Goal: Information Seeking & Learning: Learn about a topic

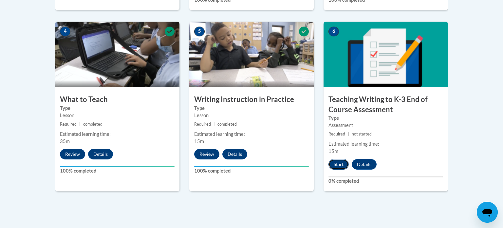
click at [340, 161] on button "Start" at bounding box center [338, 164] width 20 height 10
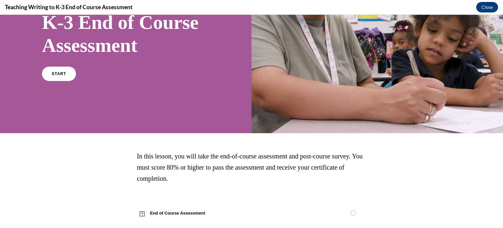
scroll to position [115, 0]
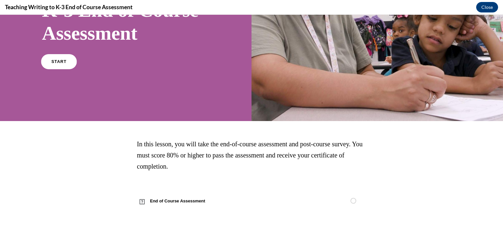
click at [60, 60] on span "START" at bounding box center [58, 61] width 15 height 5
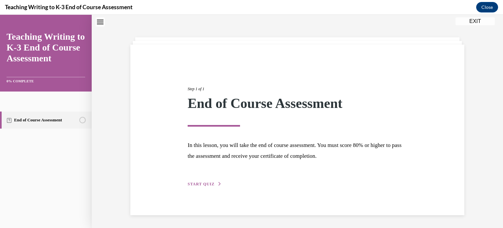
scroll to position [21, 0]
click at [203, 181] on span "START QUIZ" at bounding box center [201, 183] width 27 height 5
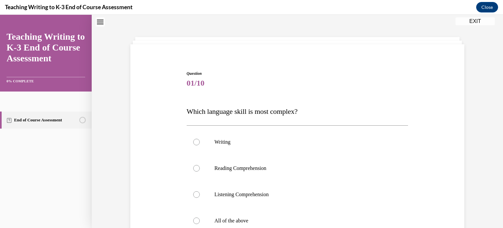
click at [472, 123] on div "Question 01/10 Which language skill is most complex? Writing Reading Comprehens…" at bounding box center [297, 171] width 411 height 313
click at [241, 148] on label "Writing" at bounding box center [298, 142] width 222 height 26
click at [200, 145] on input "Writing" at bounding box center [196, 142] width 7 height 7
radio input "true"
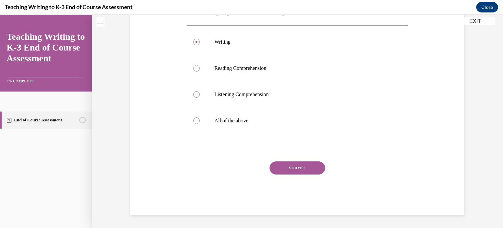
click at [293, 170] on button "SUBMIT" at bounding box center [297, 167] width 56 height 13
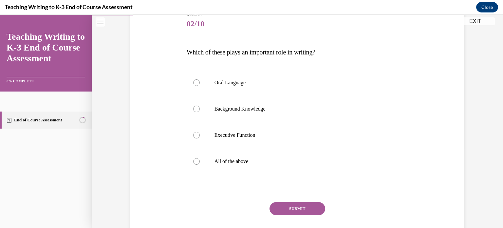
scroll to position [93, 0]
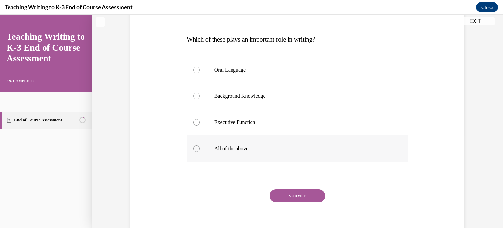
click at [278, 144] on label "All of the above" at bounding box center [298, 148] width 222 height 26
click at [200, 145] on input "All of the above" at bounding box center [196, 148] width 7 height 7
radio input "true"
click at [290, 198] on button "SUBMIT" at bounding box center [297, 195] width 56 height 13
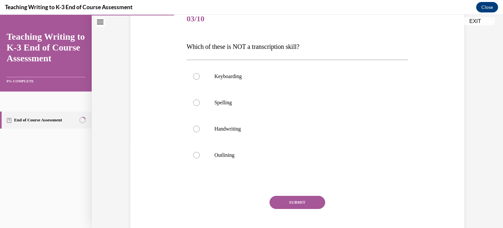
scroll to position [86, 0]
click at [234, 149] on label "Outlining" at bounding box center [298, 154] width 222 height 26
click at [200, 151] on input "Outlining" at bounding box center [196, 154] width 7 height 7
radio input "true"
click at [279, 194] on div "Question 03/10 Which of these is NOT a transcription skill? Keyboarding Spellin…" at bounding box center [298, 126] width 222 height 243
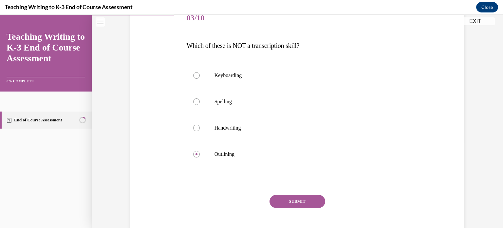
click at [279, 196] on button "SUBMIT" at bounding box center [297, 200] width 56 height 13
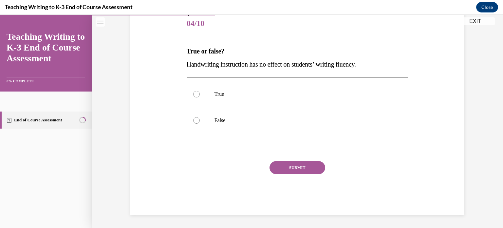
scroll to position [72, 0]
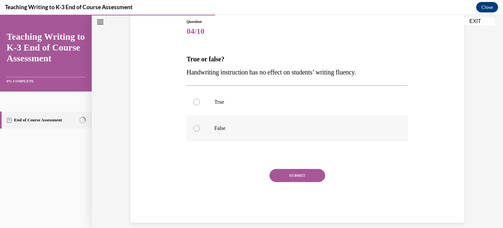
click at [239, 115] on label "False" at bounding box center [298, 128] width 222 height 26
click at [200, 125] on input "False" at bounding box center [196, 128] width 7 height 7
radio input "true"
click at [298, 180] on button "SUBMIT" at bounding box center [297, 175] width 56 height 13
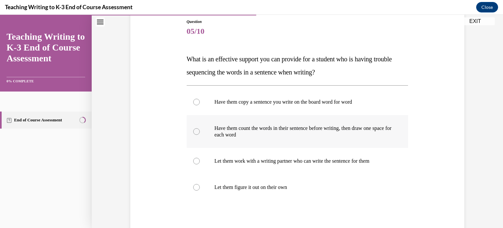
click at [349, 126] on p "Have them count the words in their sentence before writing, then draw one space…" at bounding box center [302, 131] width 177 height 13
click at [200, 128] on input "Have them count the words in their sentence before writing, then draw one space…" at bounding box center [196, 131] width 7 height 7
radio input "true"
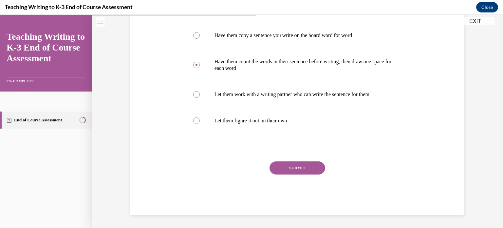
click at [297, 170] on button "SUBMIT" at bounding box center [297, 167] width 56 height 13
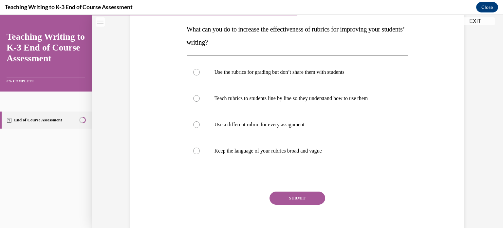
scroll to position [103, 0]
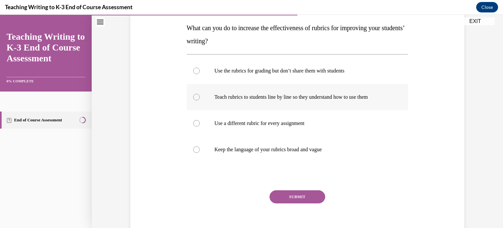
click at [334, 91] on label "Teach rubrics to students line by line so they understand how to use them" at bounding box center [298, 97] width 222 height 26
click at [200, 94] on input "Teach rubrics to students line by line so they understand how to use them" at bounding box center [196, 97] width 7 height 7
radio input "true"
click at [300, 197] on button "SUBMIT" at bounding box center [297, 196] width 56 height 13
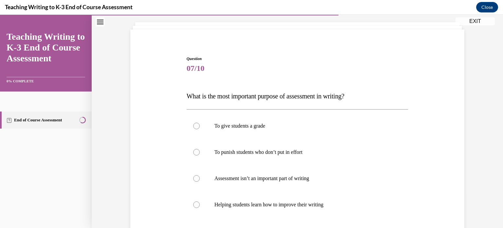
scroll to position [38, 0]
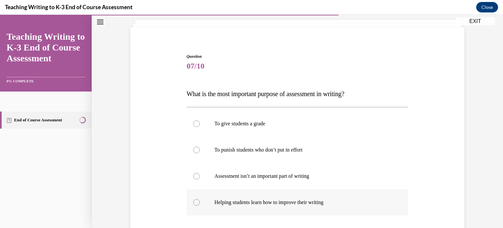
click at [335, 204] on p "Helping students learn how to improve their writing" at bounding box center [302, 202] width 177 height 7
click at [200, 204] on input "Helping students learn how to improve their writing" at bounding box center [196, 202] width 7 height 7
radio input "true"
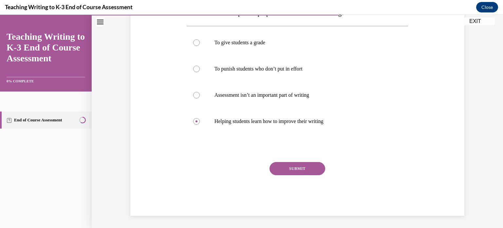
scroll to position [119, 0]
click at [306, 163] on button "SUBMIT" at bounding box center [297, 167] width 56 height 13
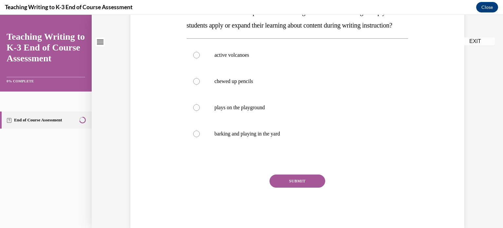
scroll to position [0, 0]
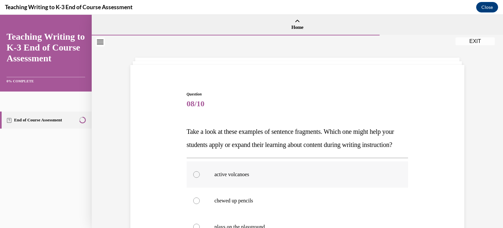
click at [231, 183] on label "active volcanoes" at bounding box center [298, 174] width 222 height 26
click at [200, 177] on input "active volcanoes" at bounding box center [196, 174] width 7 height 7
radio input "true"
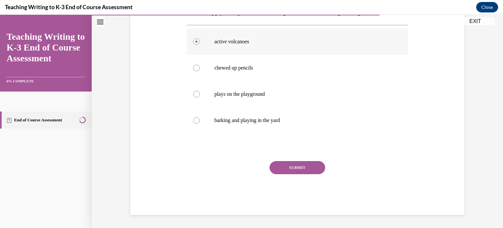
scroll to position [145, 0]
click at [305, 164] on button "SUBMIT" at bounding box center [297, 167] width 56 height 13
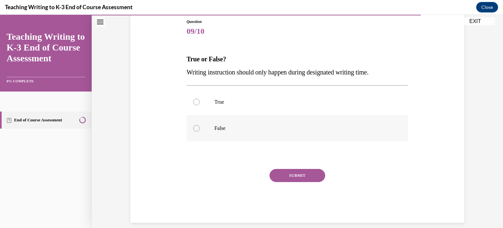
click at [228, 134] on label "False" at bounding box center [298, 128] width 222 height 26
click at [200, 131] on input "False" at bounding box center [196, 128] width 7 height 7
radio input "true"
click at [284, 170] on button "SUBMIT" at bounding box center [297, 175] width 56 height 13
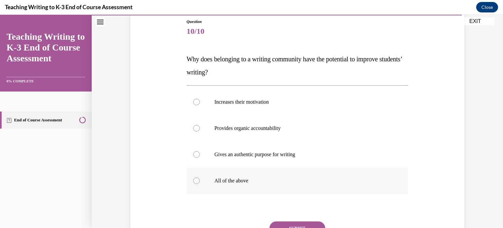
click at [245, 178] on p "All of the above" at bounding box center [302, 180] width 177 height 7
click at [200, 178] on input "All of the above" at bounding box center [196, 180] width 7 height 7
radio input "true"
click at [283, 221] on button "SUBMIT" at bounding box center [297, 227] width 56 height 13
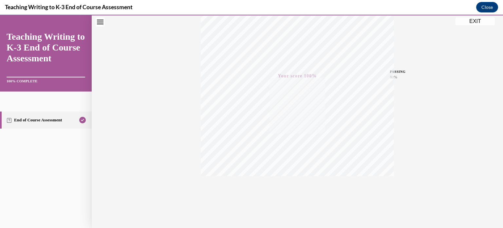
scroll to position [122, 0]
click at [472, 22] on button "EXIT" at bounding box center [474, 21] width 39 height 8
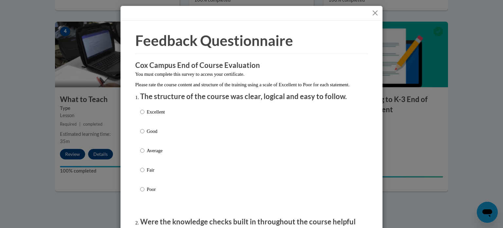
click at [375, 14] on button "Close" at bounding box center [375, 13] width 8 height 8
